Goal: Task Accomplishment & Management: Use online tool/utility

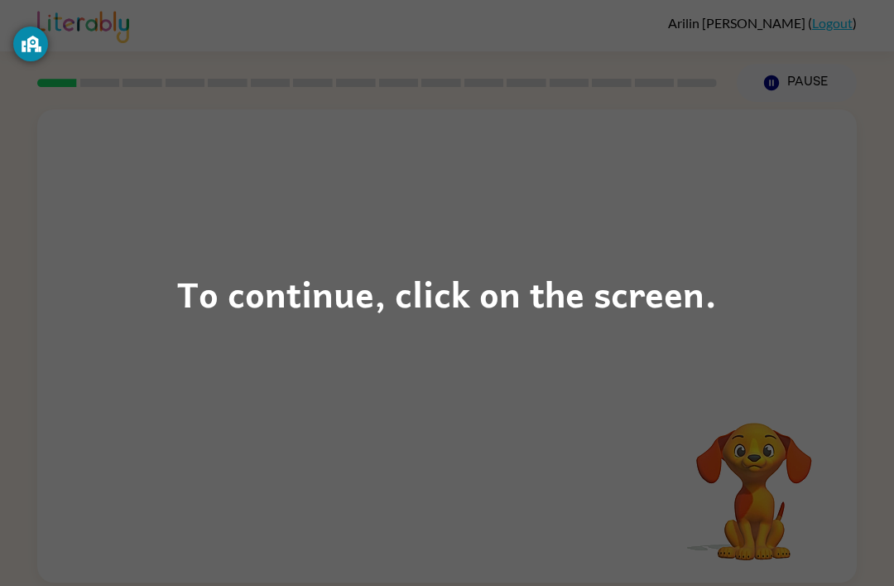
click at [765, 321] on div "To continue, click on the screen." at bounding box center [447, 293] width 894 height 586
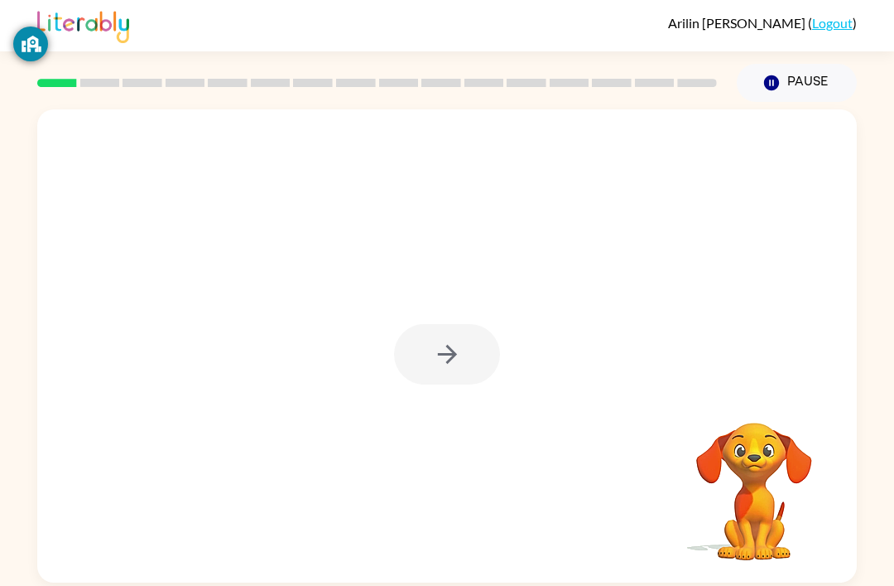
click at [467, 359] on div at bounding box center [447, 354] width 106 height 60
click at [465, 351] on div at bounding box center [447, 354] width 106 height 60
click at [469, 356] on button "button" at bounding box center [447, 354] width 106 height 60
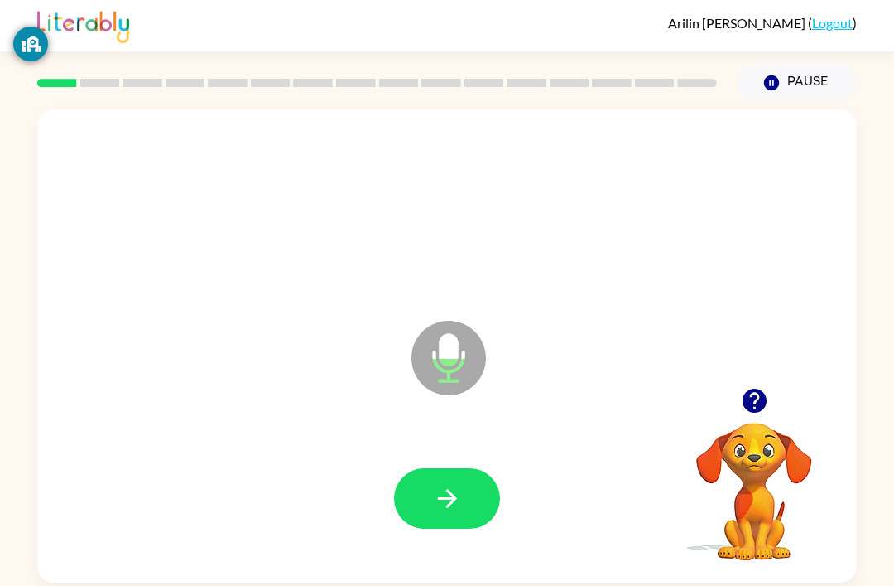
click at [468, 499] on button "button" at bounding box center [447, 498] width 106 height 60
click at [455, 491] on icon "button" at bounding box center [447, 498] width 29 height 29
click at [460, 476] on button "button" at bounding box center [447, 498] width 106 height 60
click at [475, 494] on button "button" at bounding box center [447, 498] width 106 height 60
click at [462, 487] on button "button" at bounding box center [447, 498] width 106 height 60
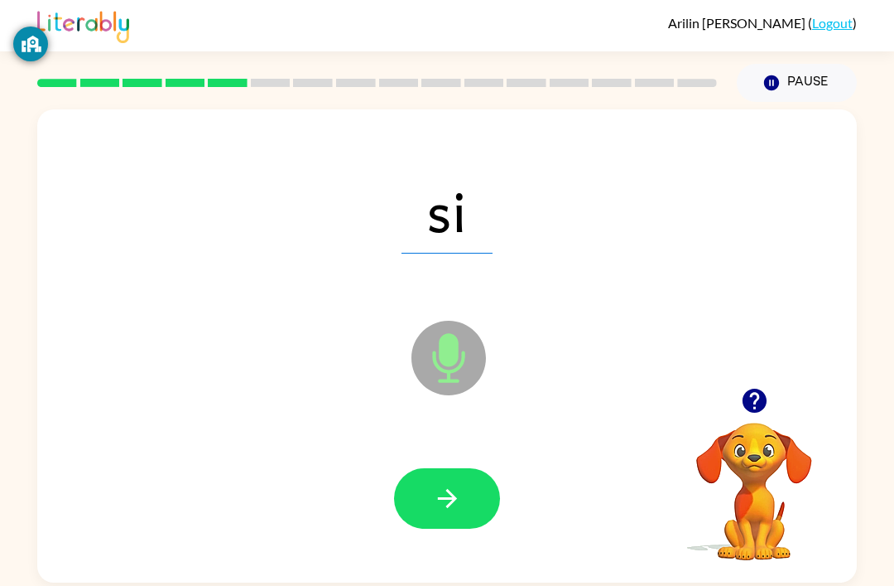
click at [462, 512] on button "button" at bounding box center [447, 498] width 106 height 60
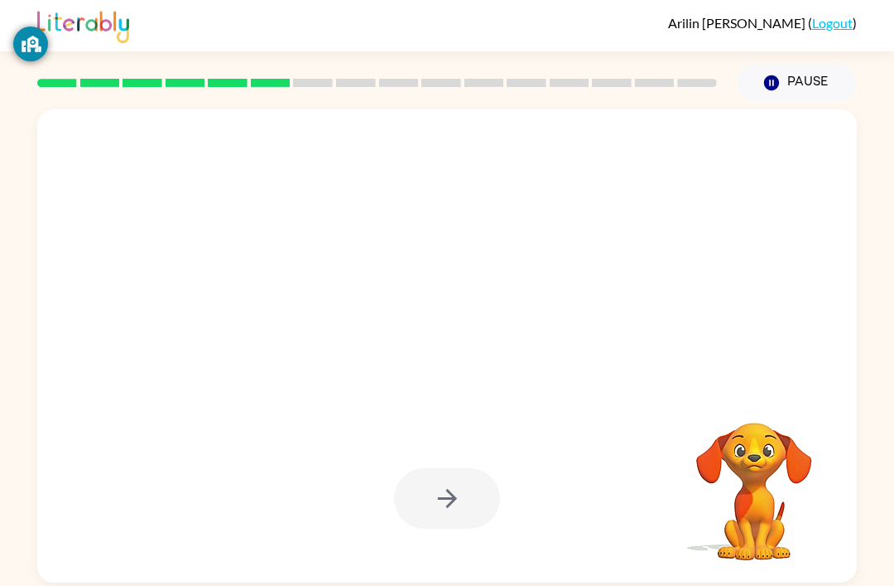
click at [783, 465] on video "Your browser must support playing .mp4 files to use Literably. Please try using…" at bounding box center [755, 480] width 166 height 166
click at [455, 239] on div at bounding box center [447, 210] width 787 height 136
click at [431, 338] on div at bounding box center [407, 317] width 707 height 60
click at [783, 77] on button "Pause Pause" at bounding box center [797, 83] width 120 height 38
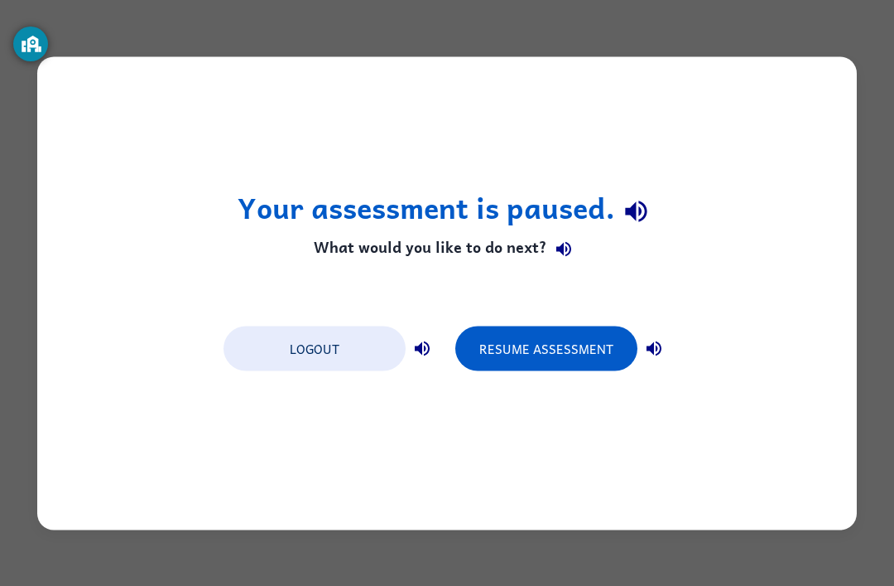
click at [504, 334] on button "Resume Assessment" at bounding box center [546, 347] width 182 height 45
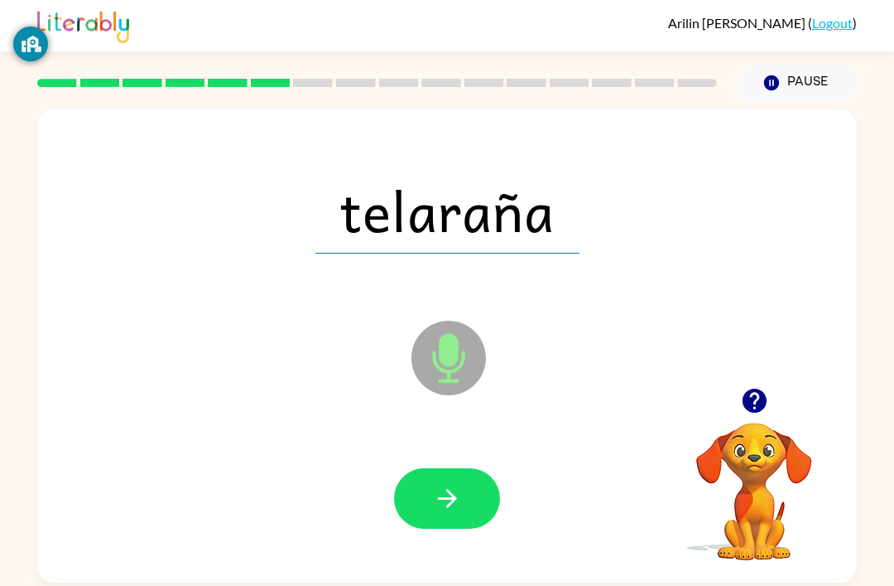
click at [458, 494] on icon "button" at bounding box center [447, 498] width 29 height 29
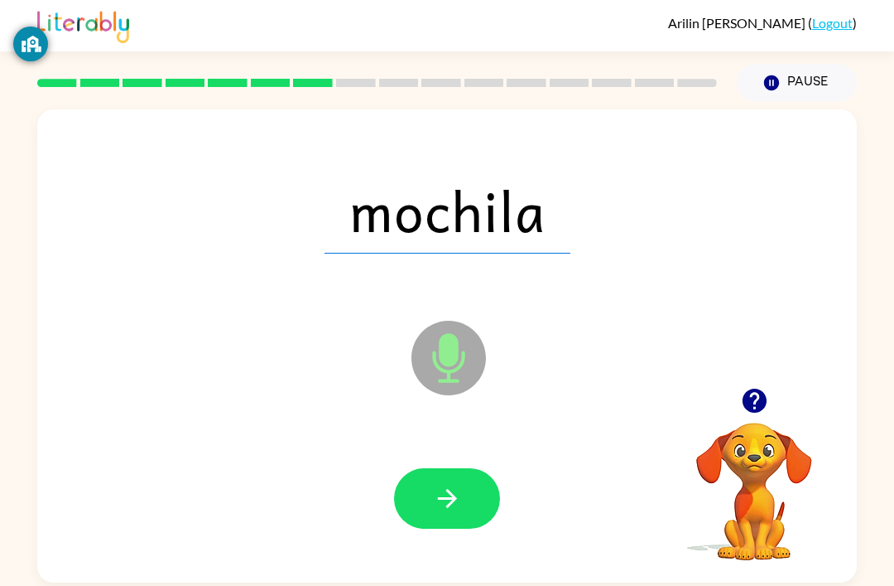
click at [473, 496] on button "button" at bounding box center [447, 498] width 106 height 60
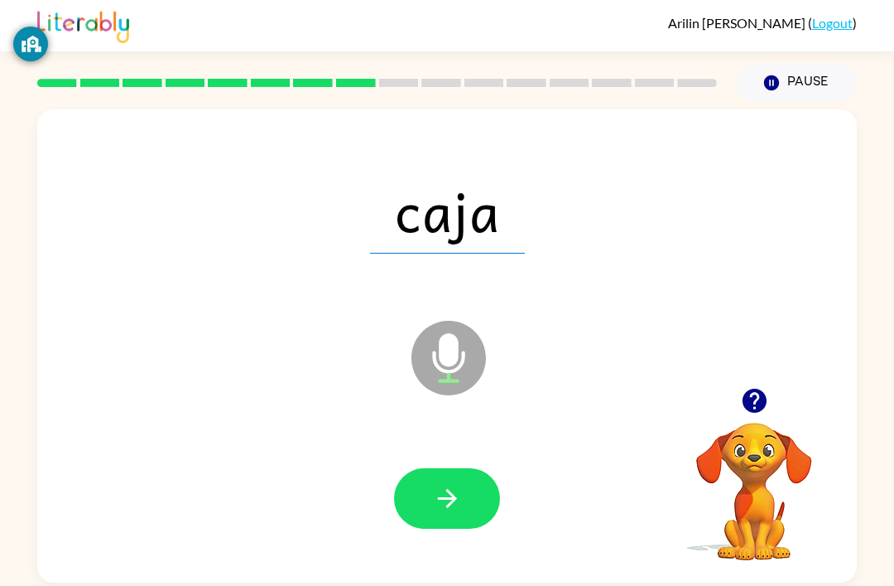
click at [459, 476] on button "button" at bounding box center [447, 498] width 106 height 60
click at [465, 508] on button "button" at bounding box center [447, 498] width 106 height 60
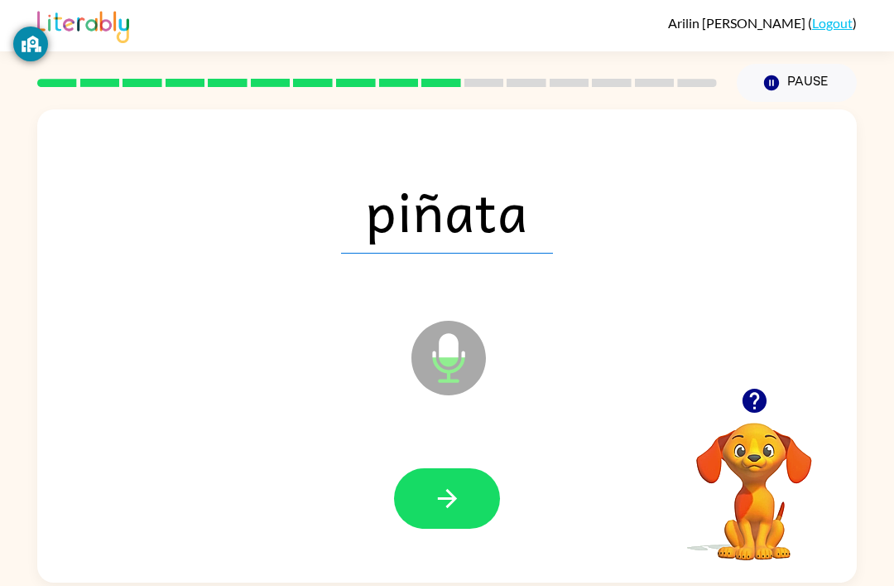
click at [457, 506] on icon "button" at bounding box center [447, 498] width 29 height 29
click at [465, 504] on button "button" at bounding box center [447, 498] width 106 height 60
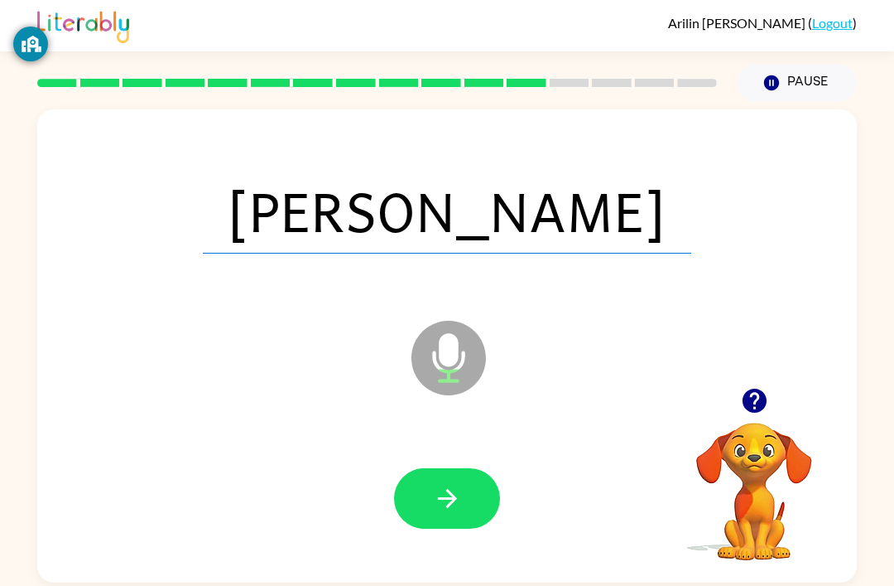
click at [459, 497] on icon "button" at bounding box center [447, 498] width 29 height 29
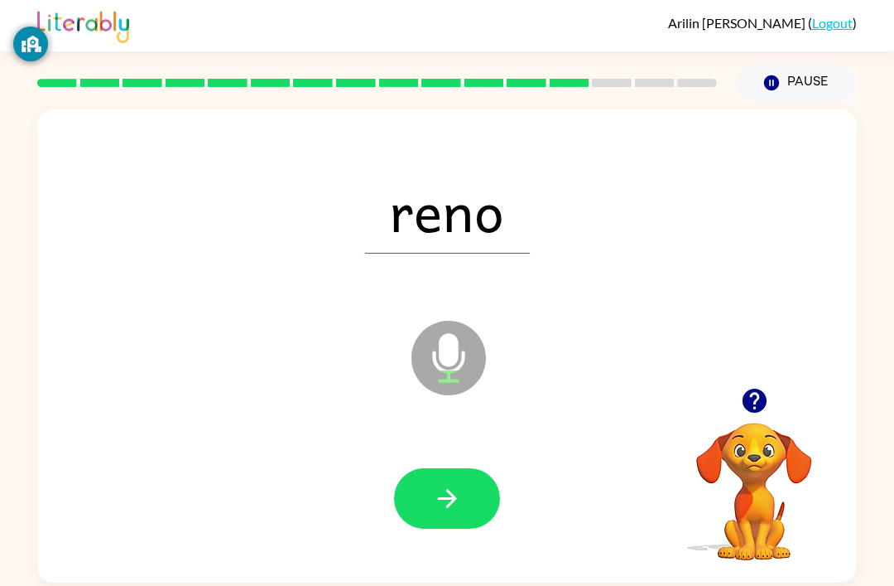
click at [439, 491] on icon "button" at bounding box center [447, 498] width 29 height 29
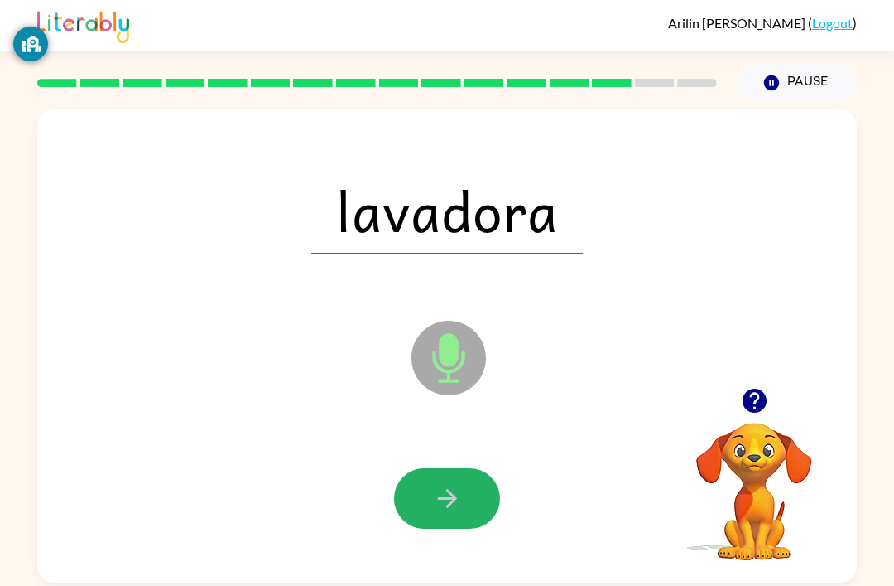
click at [456, 485] on button "button" at bounding box center [447, 498] width 106 height 60
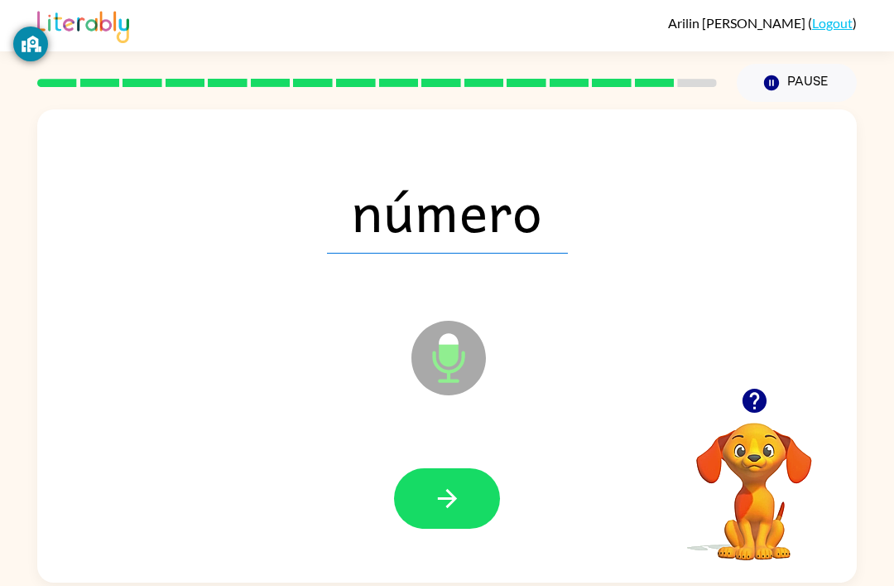
click at [460, 487] on icon "button" at bounding box center [447, 498] width 29 height 29
